Goal: Task Accomplishment & Management: Use online tool/utility

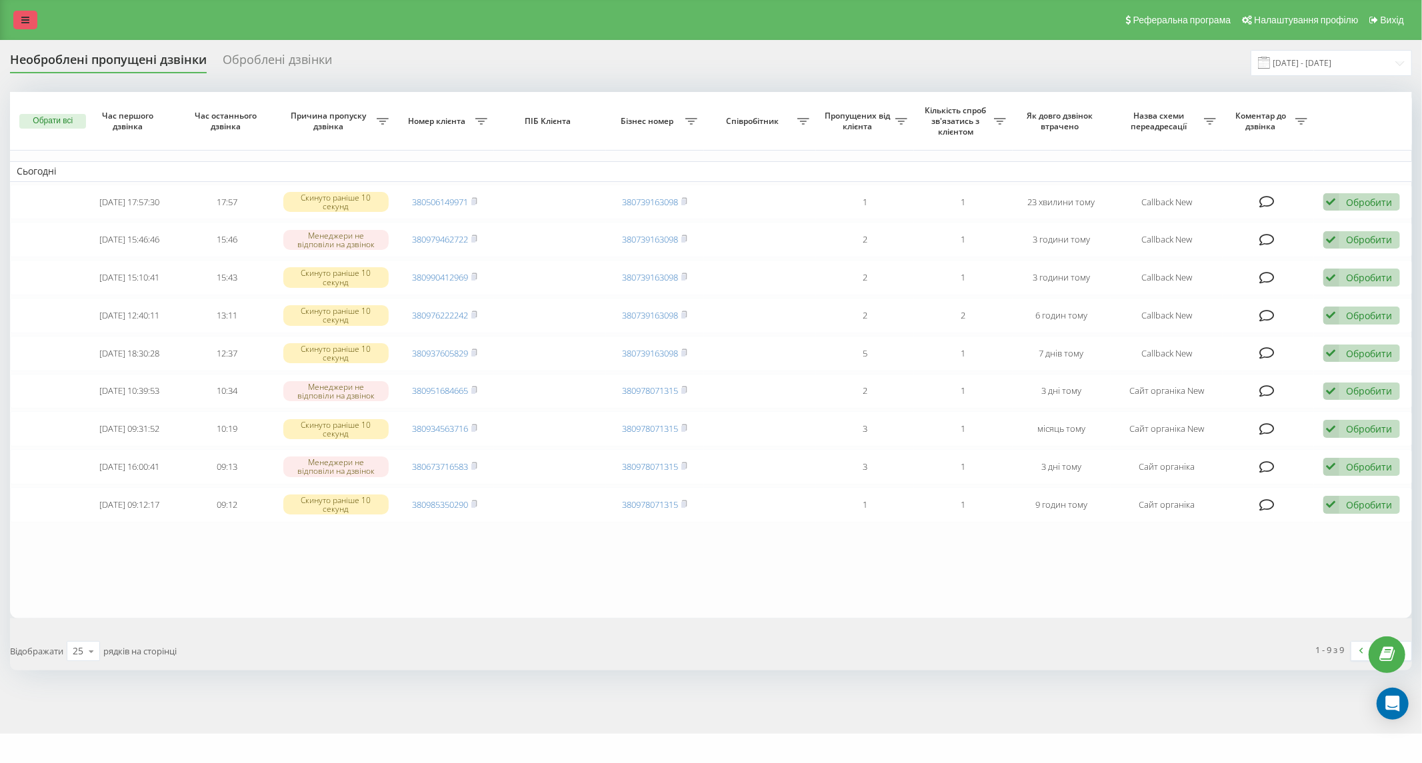
click at [21, 15] on icon at bounding box center [25, 19] width 8 height 9
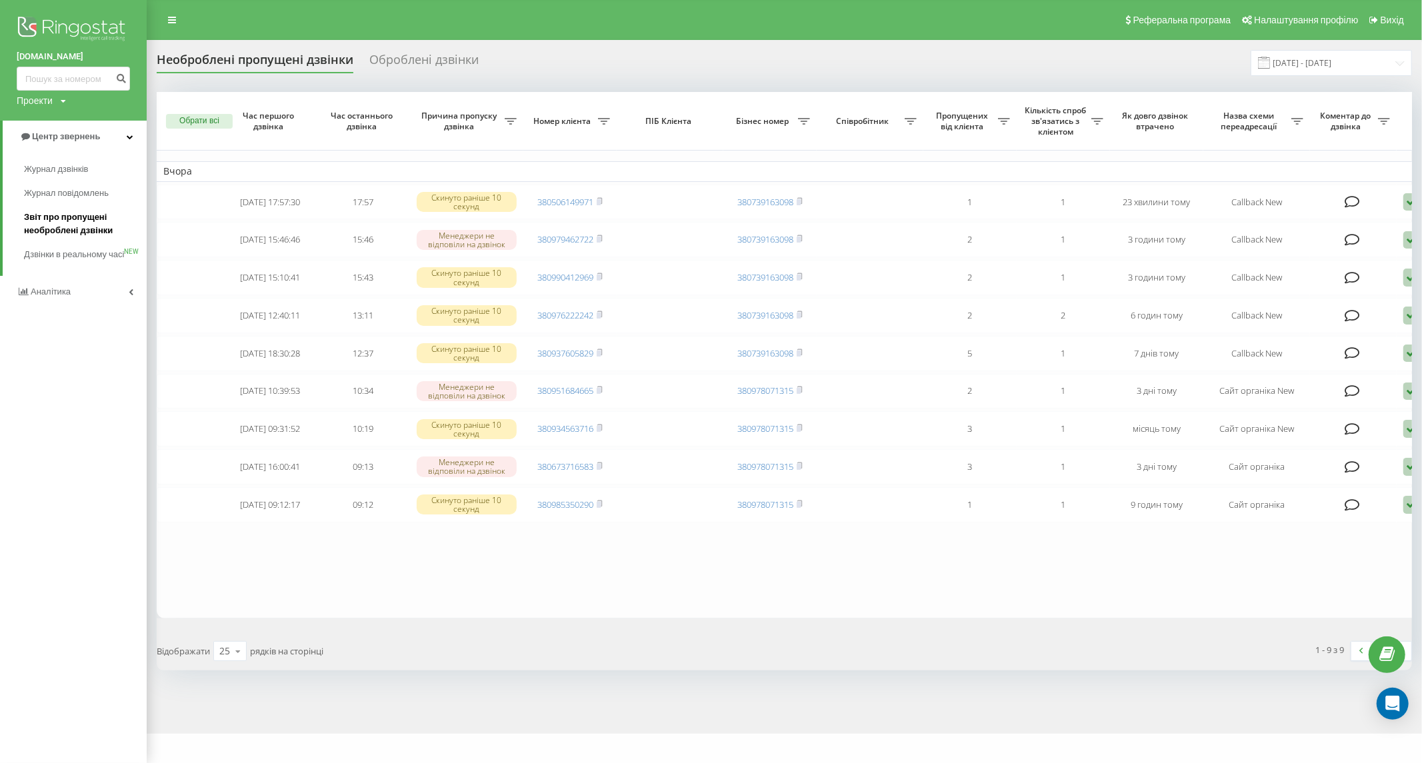
click at [73, 228] on span "Звіт про пропущені необроблені дзвінки" at bounding box center [82, 224] width 116 height 27
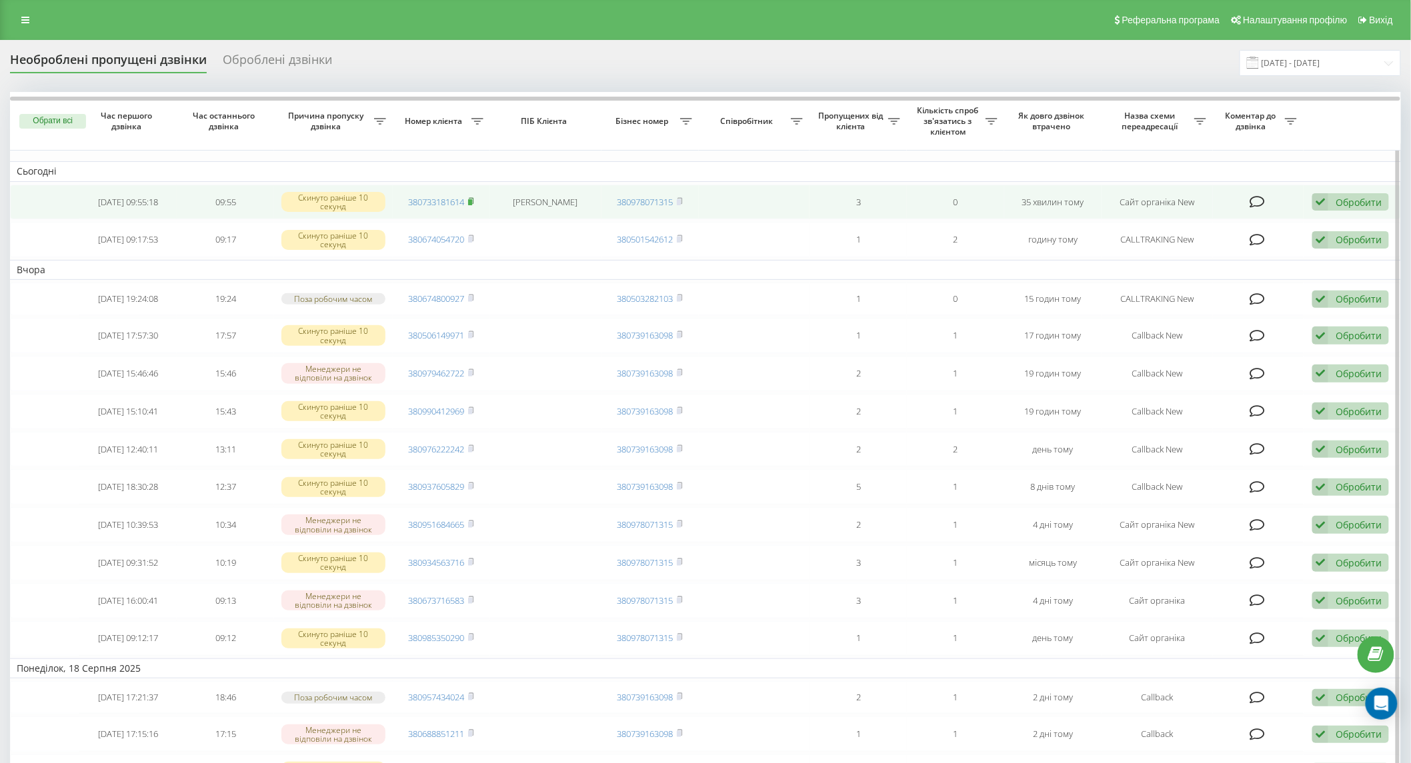
click at [471, 202] on rect at bounding box center [470, 202] width 4 height 6
click at [1337, 201] on div "Обробити" at bounding box center [1358, 202] width 46 height 13
click at [1298, 220] on div "Не вдалося зв'язатися" at bounding box center [1263, 223] width 249 height 24
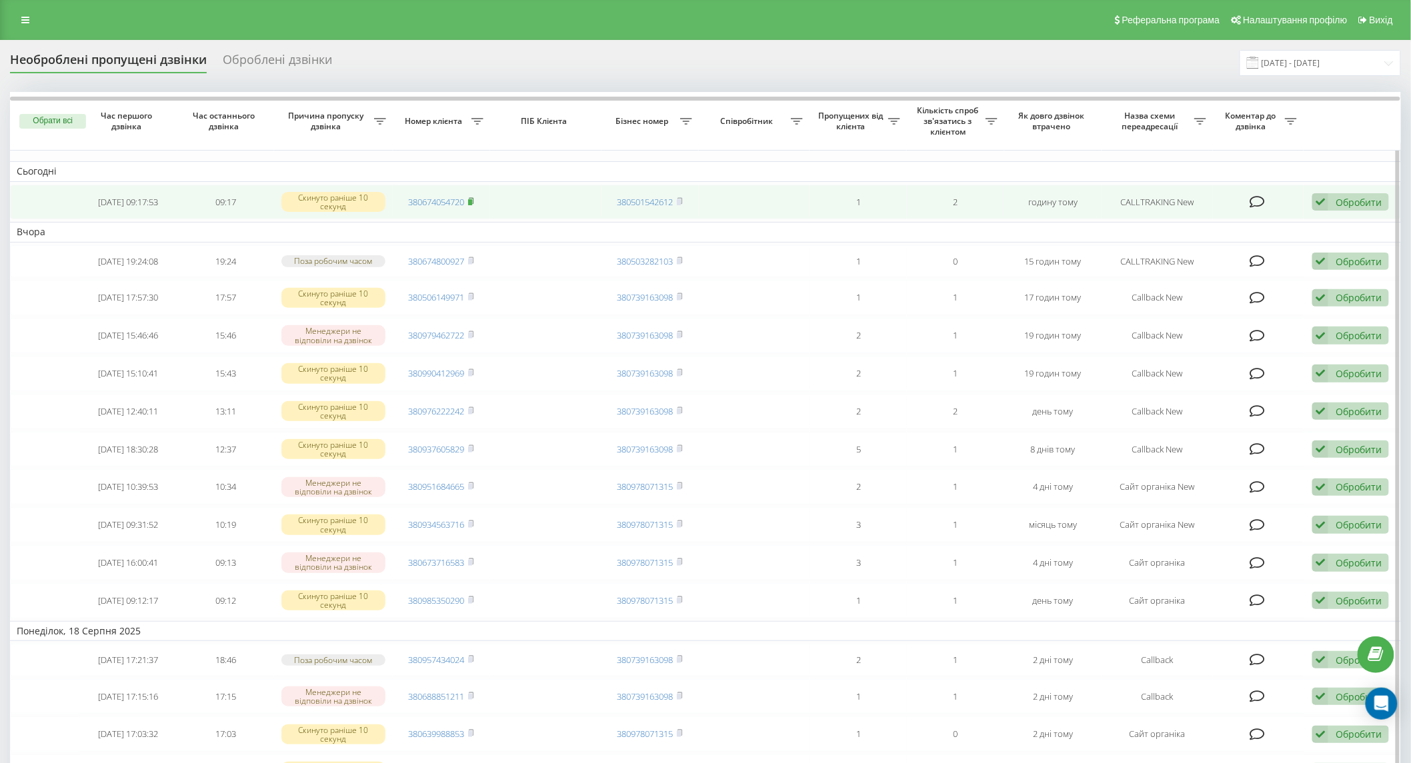
click at [474, 201] on icon at bounding box center [471, 201] width 6 height 8
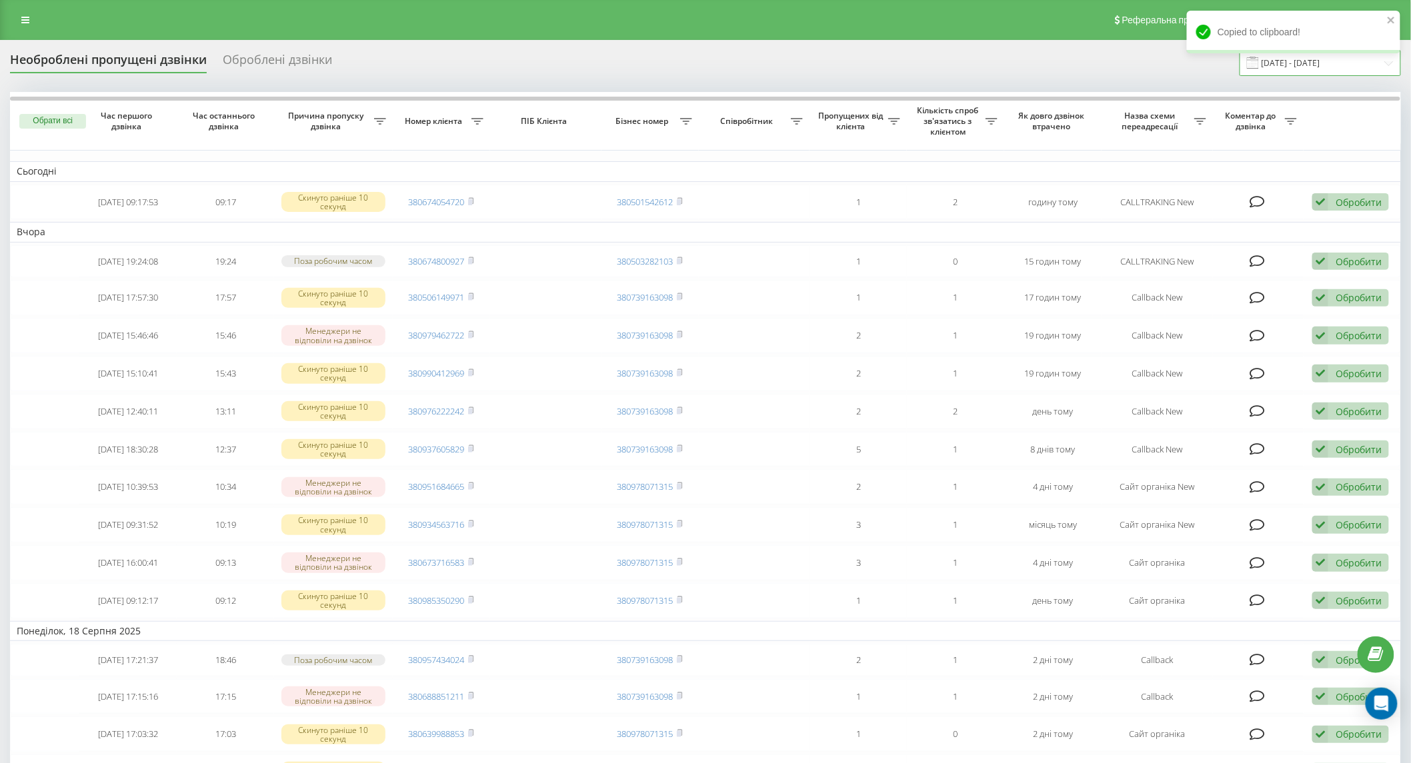
click at [1296, 65] on input "[DATE] - [DATE]" at bounding box center [1319, 63] width 161 height 26
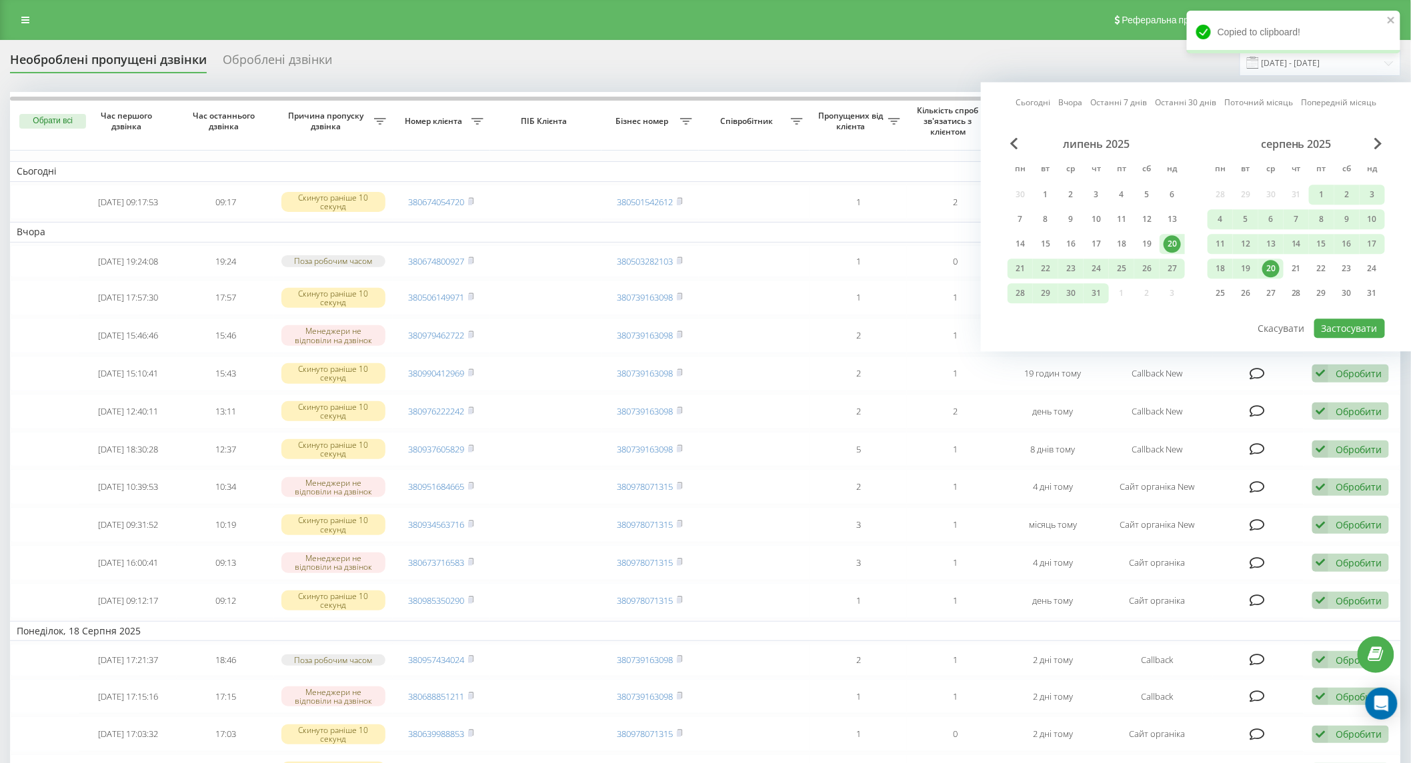
click at [1273, 264] on div "20" at bounding box center [1270, 268] width 17 height 17
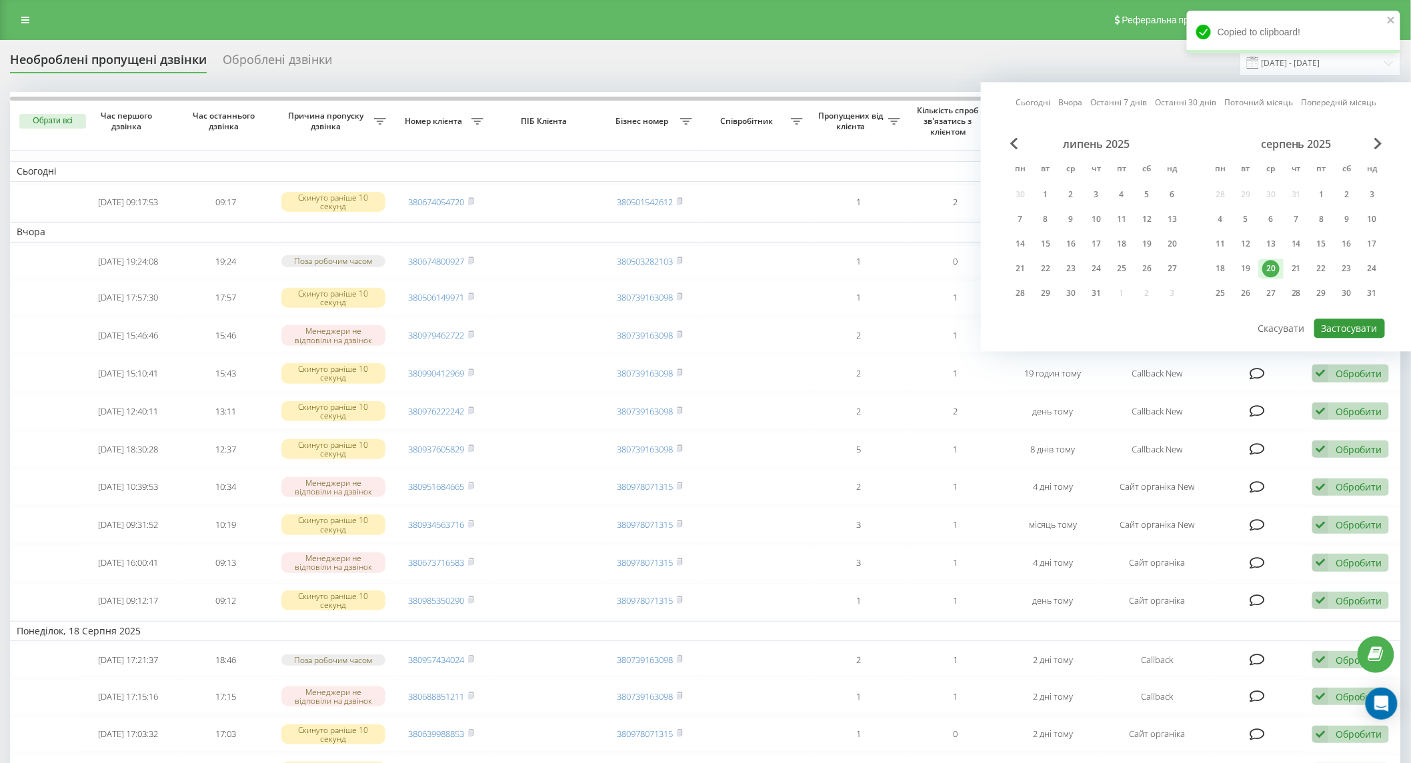
click at [1349, 325] on button "Застосувати" at bounding box center [1349, 328] width 71 height 19
type input "[DATE] - [DATE]"
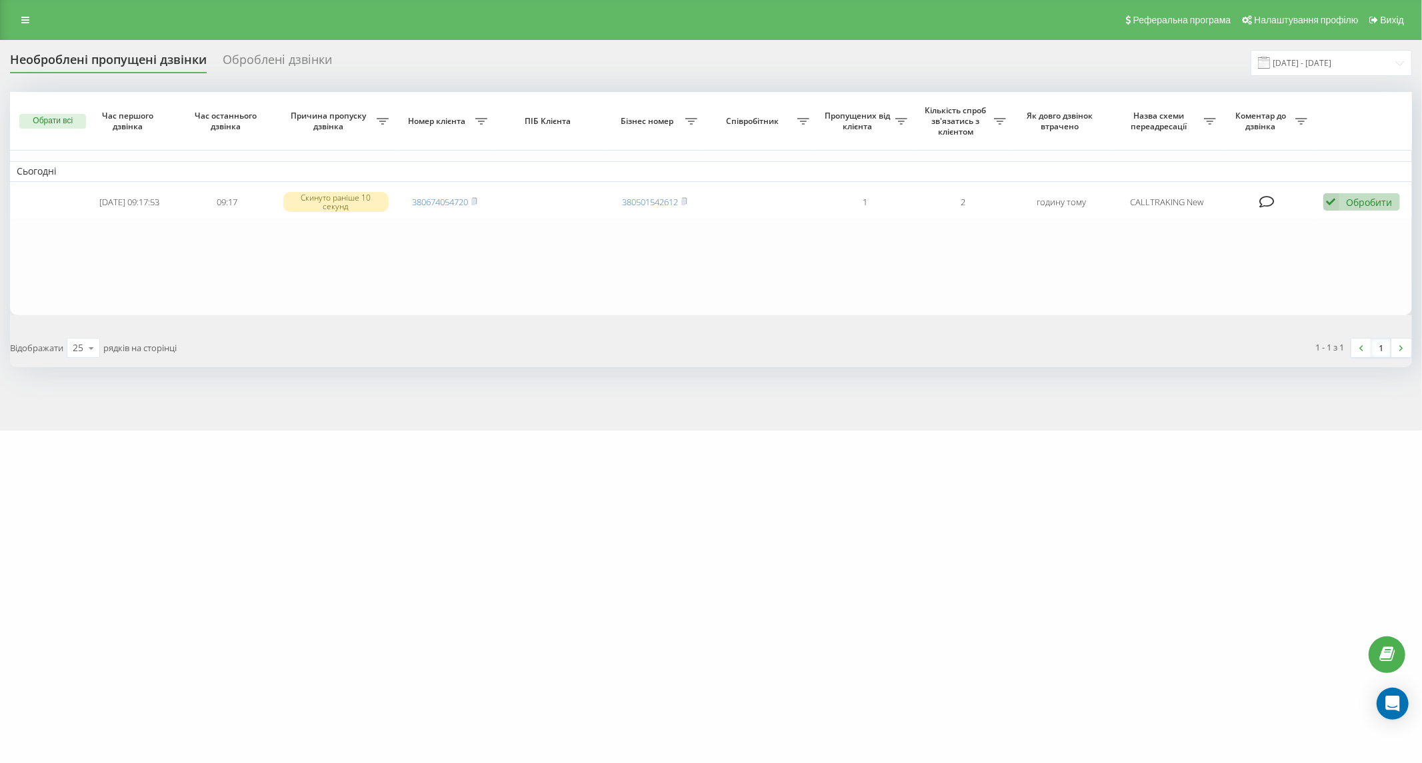
click at [440, 515] on div "fix-parts.in.ua Проекти fix-parts.in.ua Центр звернень Журнал дзвінків Журнал п…" at bounding box center [711, 381] width 1422 height 763
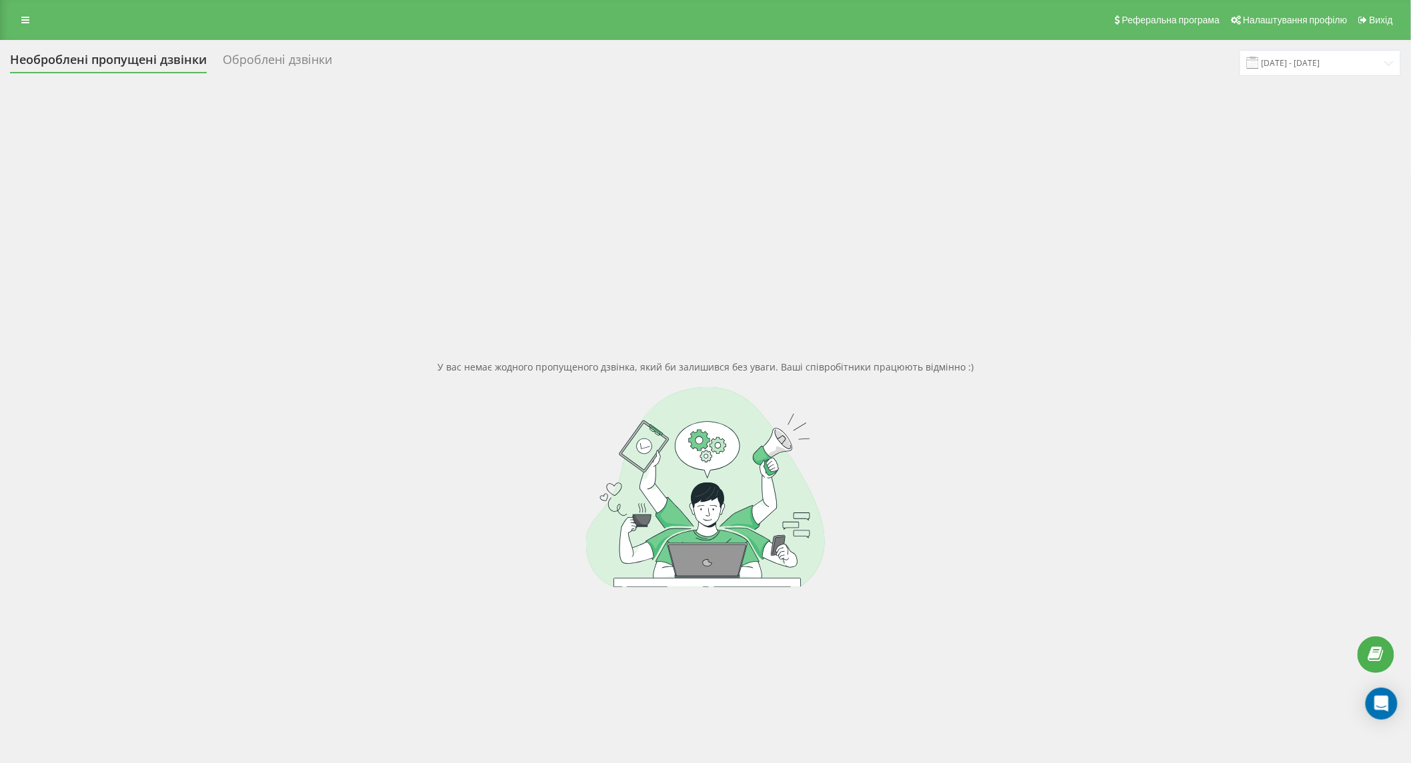
click at [245, 67] on div "Оброблені дзвінки" at bounding box center [277, 63] width 109 height 21
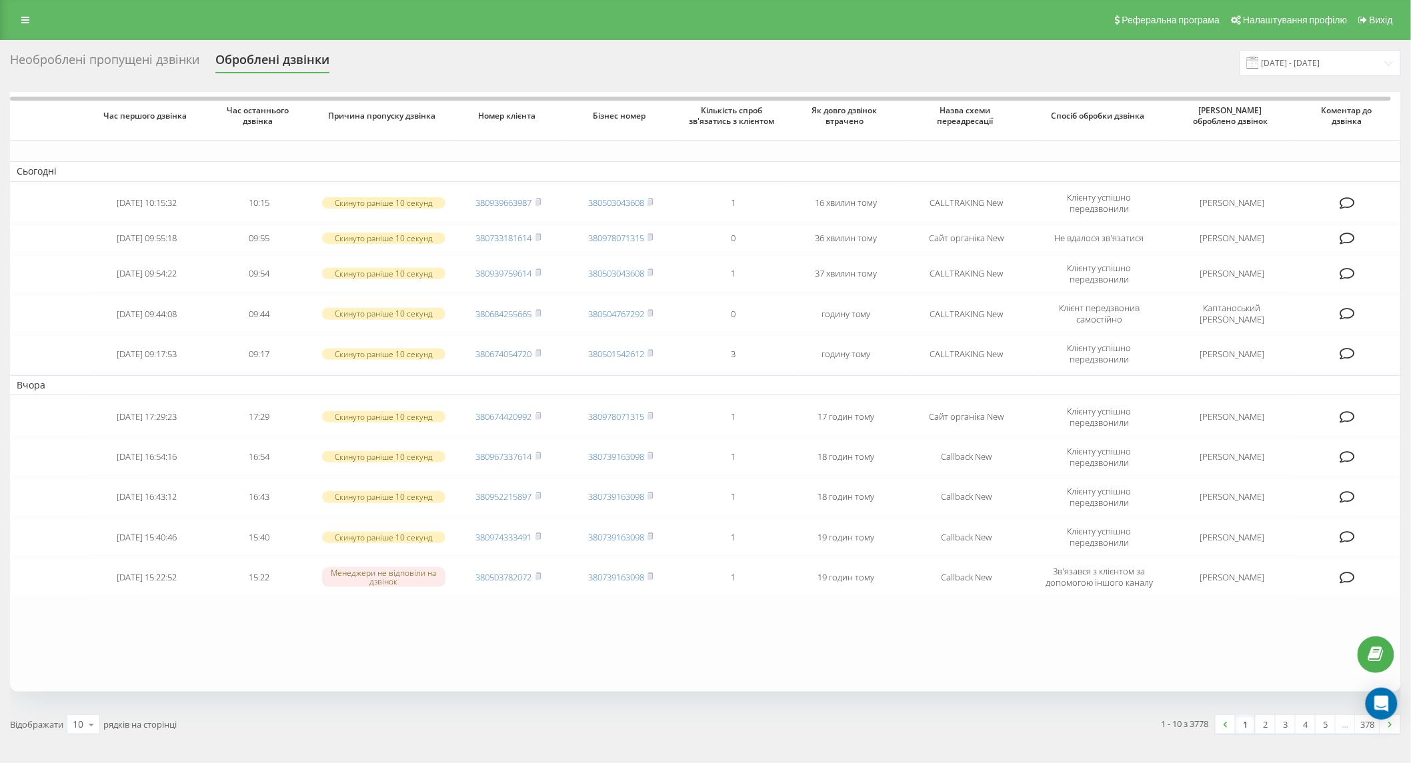
click at [139, 61] on div "Необроблені пропущені дзвінки" at bounding box center [104, 63] width 189 height 21
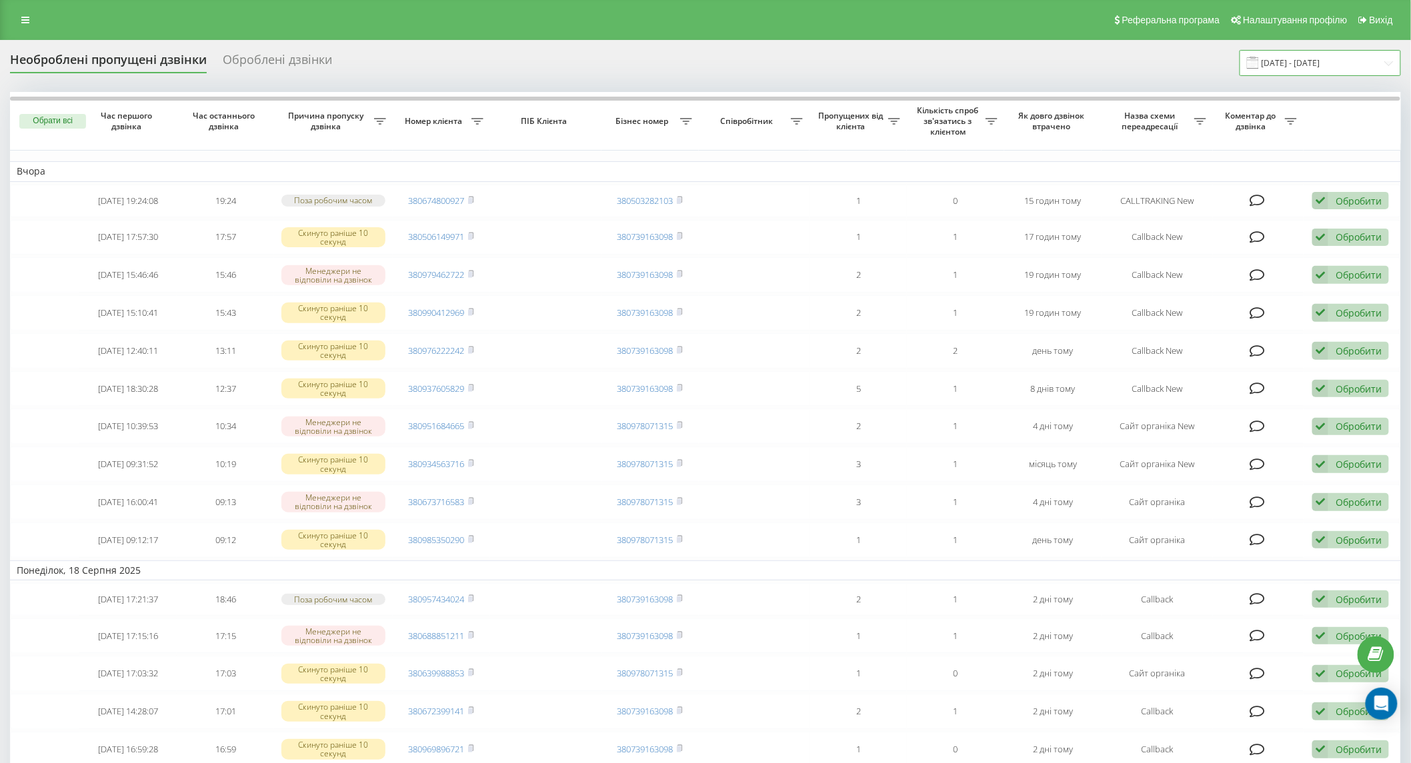
click at [1281, 56] on input "[DATE] - [DATE]" at bounding box center [1319, 63] width 161 height 26
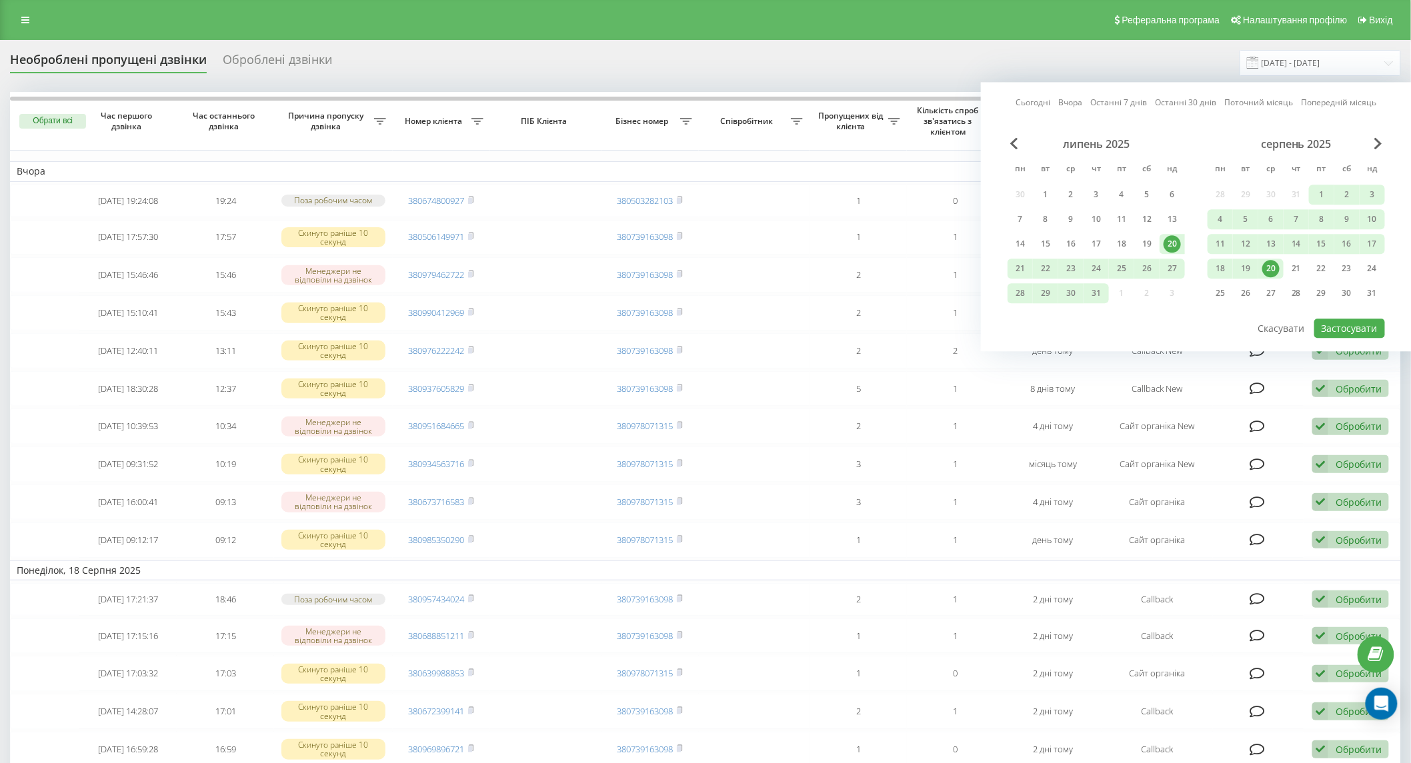
drag, startPoint x: 1272, startPoint y: 274, endPoint x: 1355, endPoint y: 314, distance: 91.8
click at [1274, 275] on div "20" at bounding box center [1270, 268] width 17 height 17
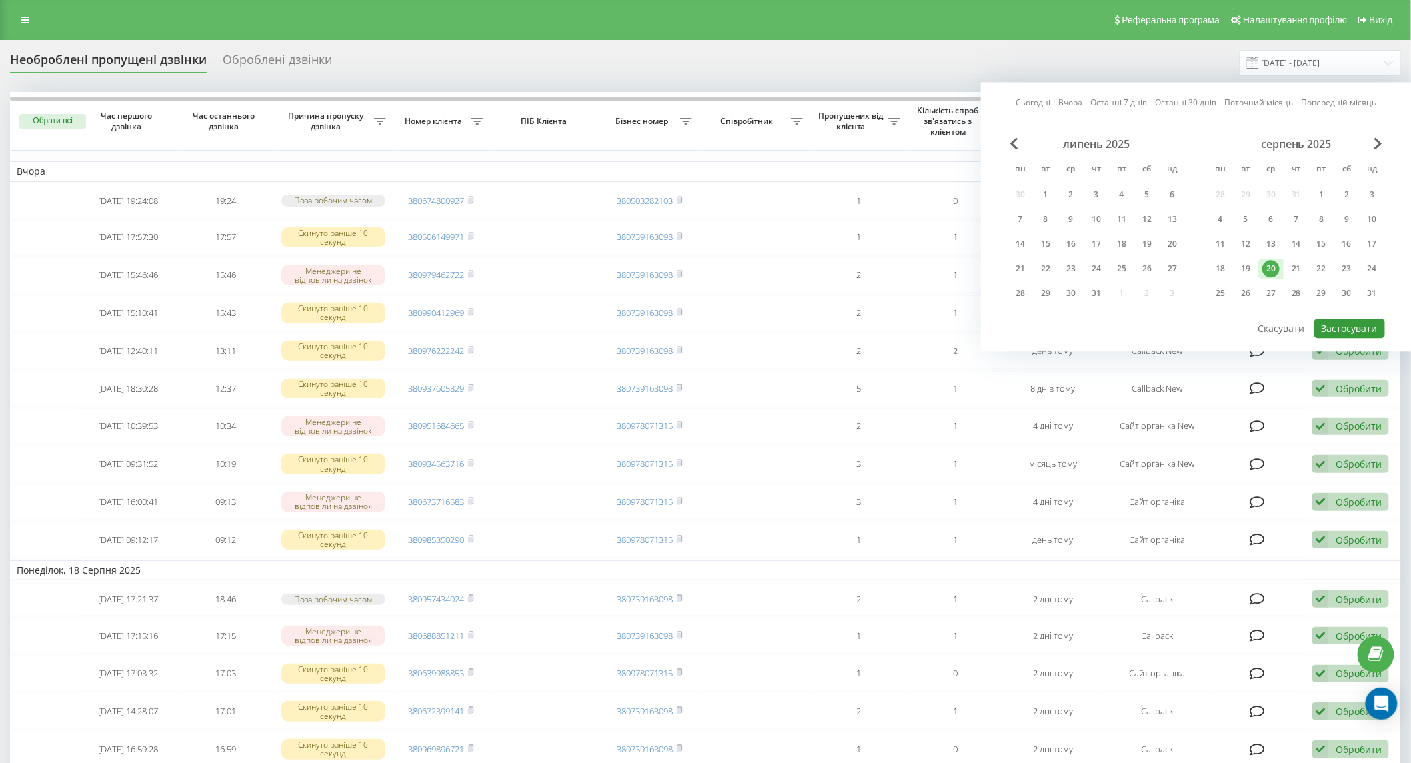
click at [1374, 332] on button "Застосувати" at bounding box center [1349, 328] width 71 height 19
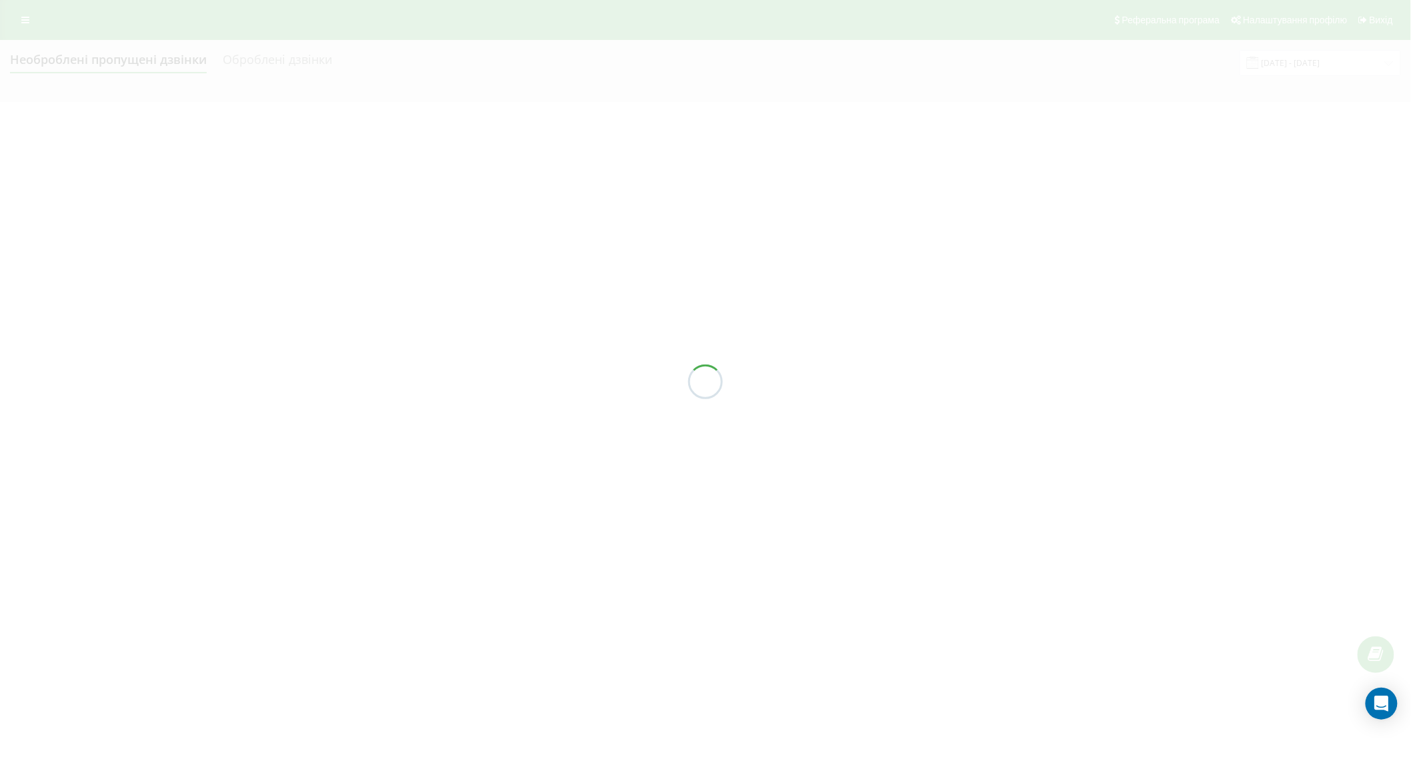
type input "[DATE] - [DATE]"
